Goal: Transaction & Acquisition: Purchase product/service

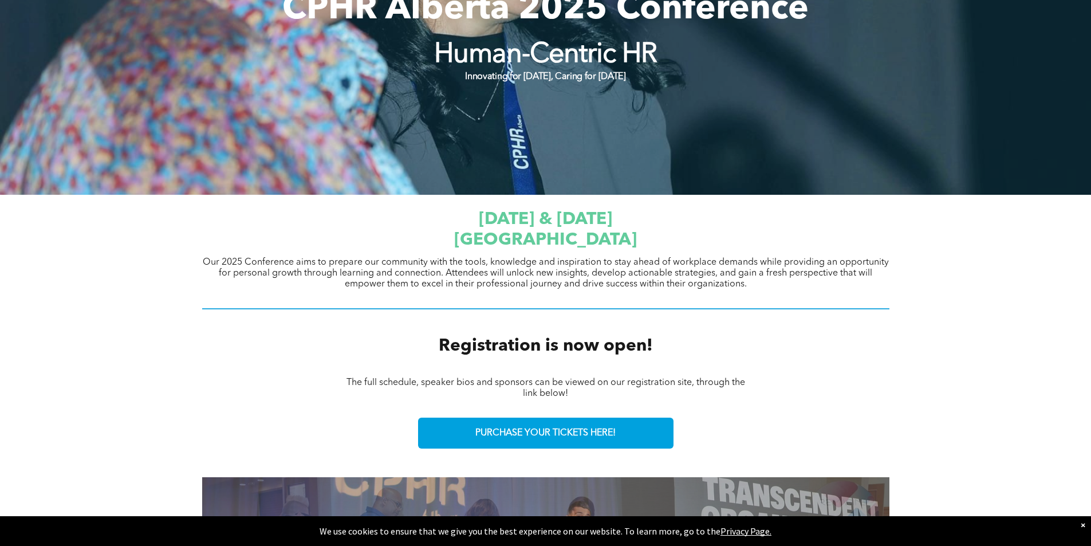
scroll to position [401, 0]
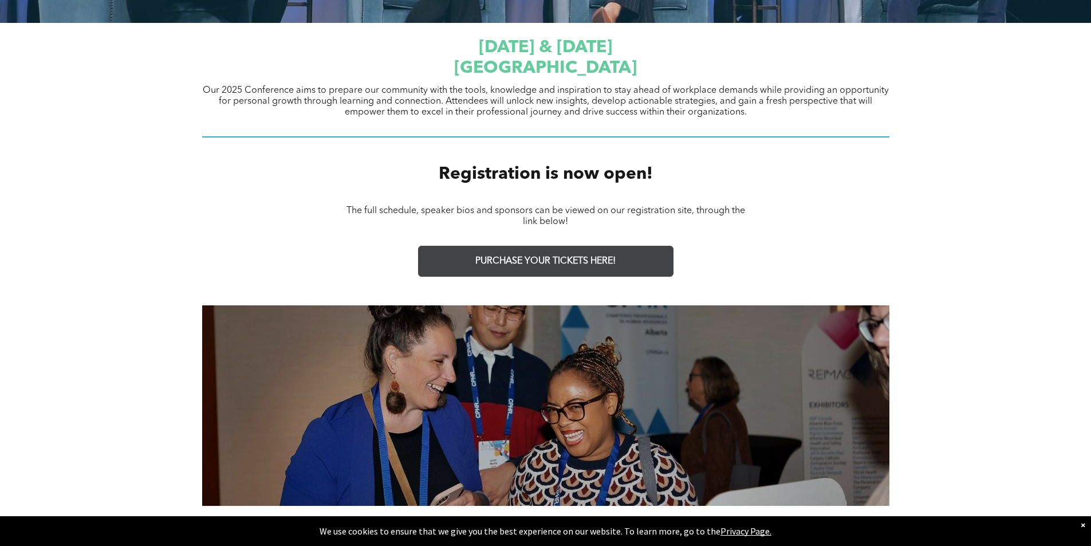
click at [565, 258] on span "PURCHASE YOUR TICKETS HERE!" at bounding box center [545, 261] width 140 height 11
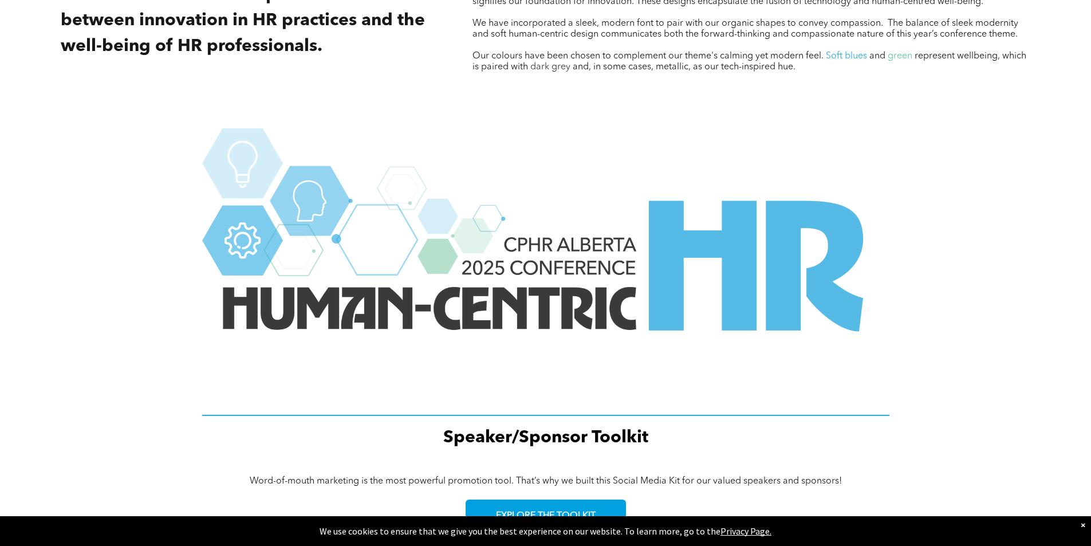
scroll to position [1375, 0]
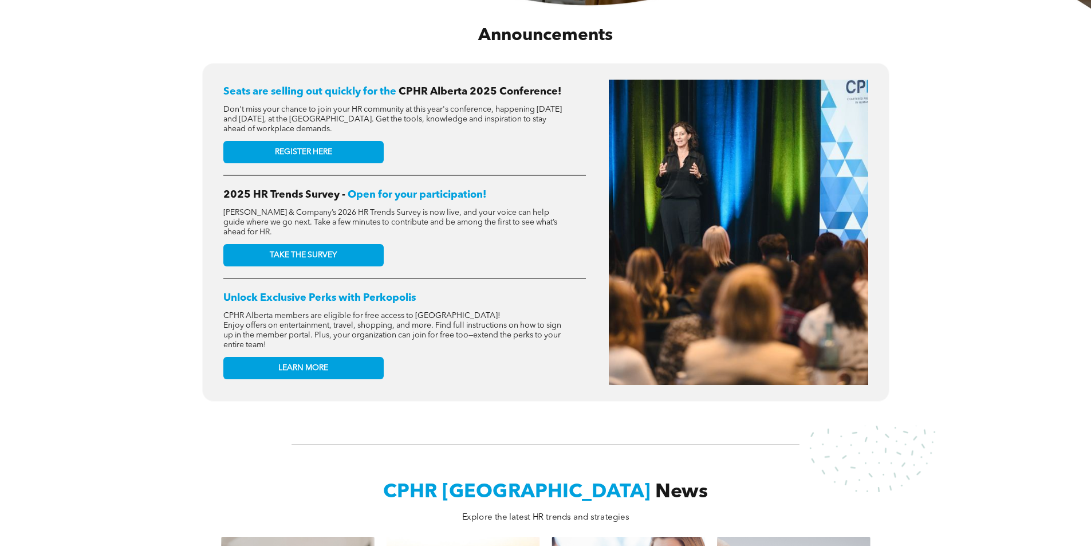
scroll to position [687, 0]
